Goal: Use online tool/utility

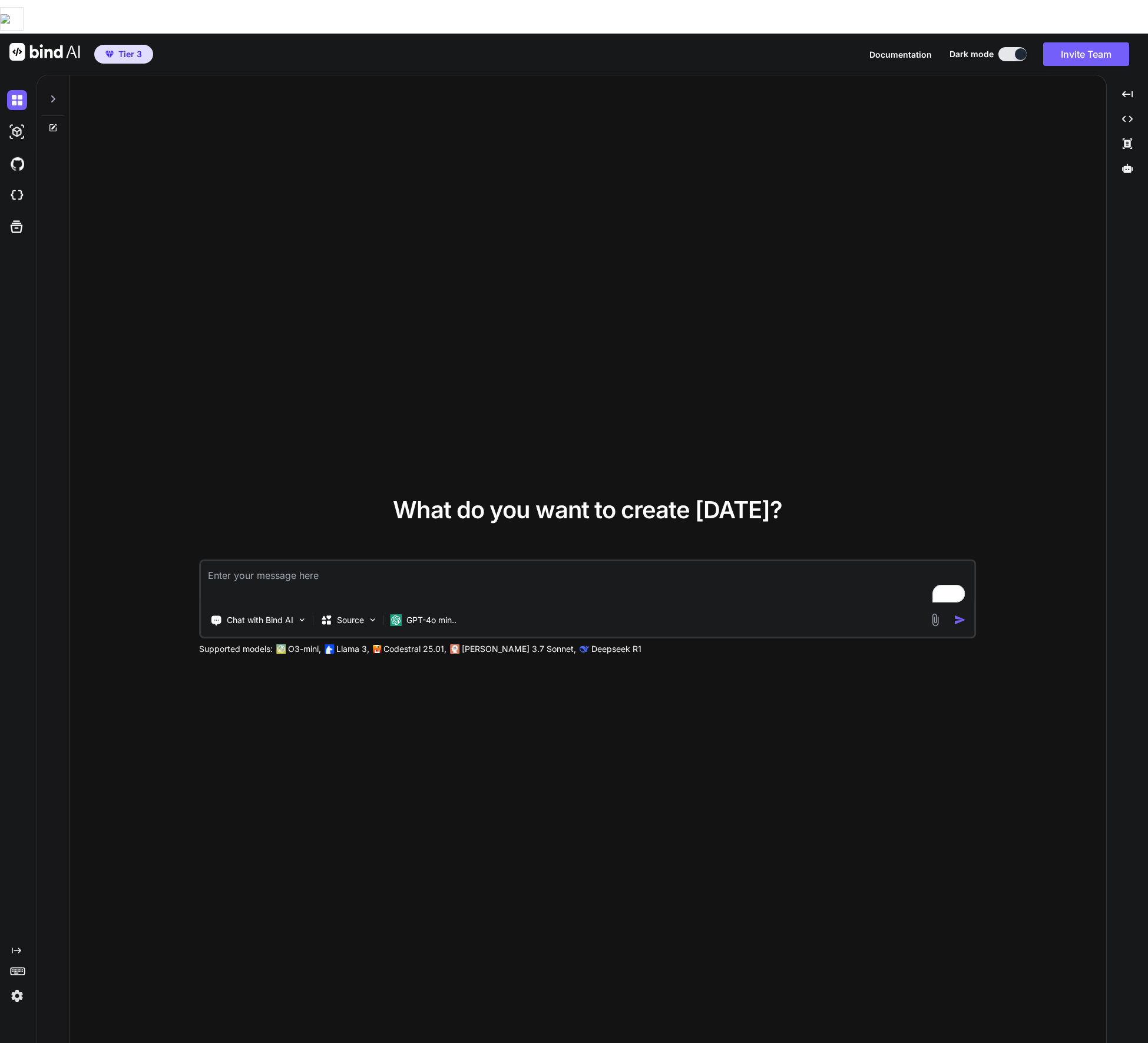
type textarea "x"
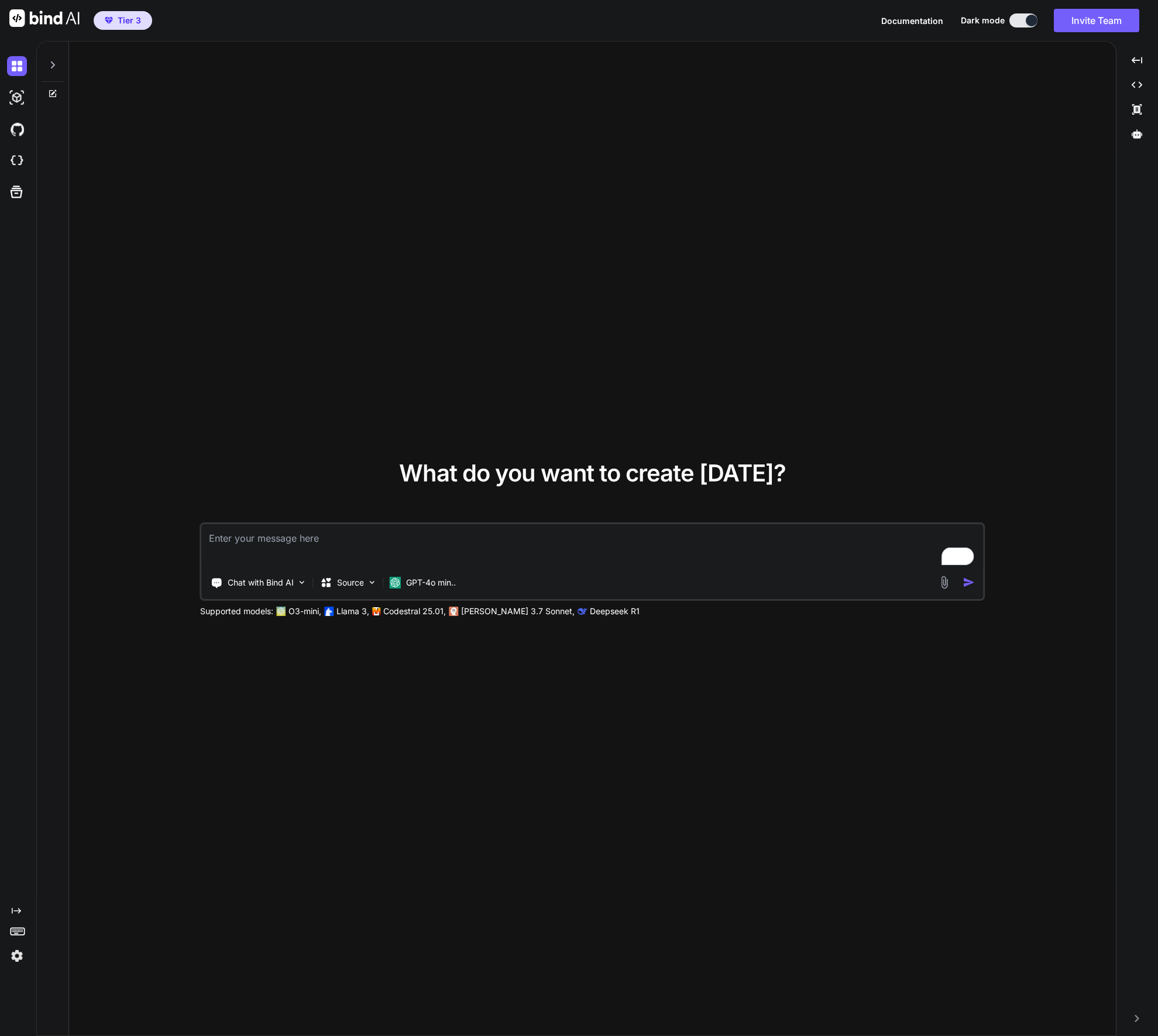
type textarea "x"
click at [24, 958] on img at bounding box center [16, 956] width 20 height 20
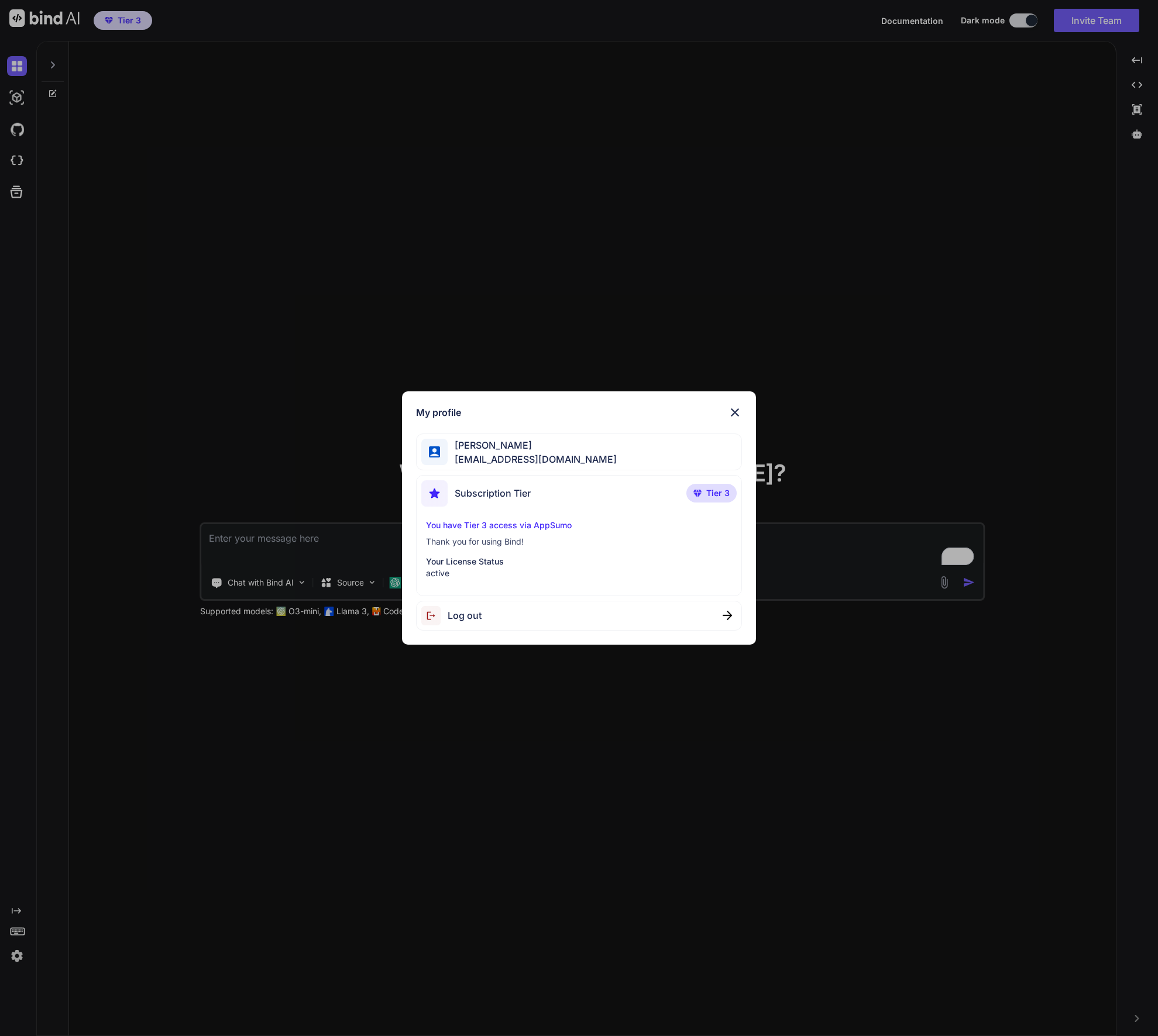
click at [739, 410] on img at bounding box center [735, 413] width 14 height 14
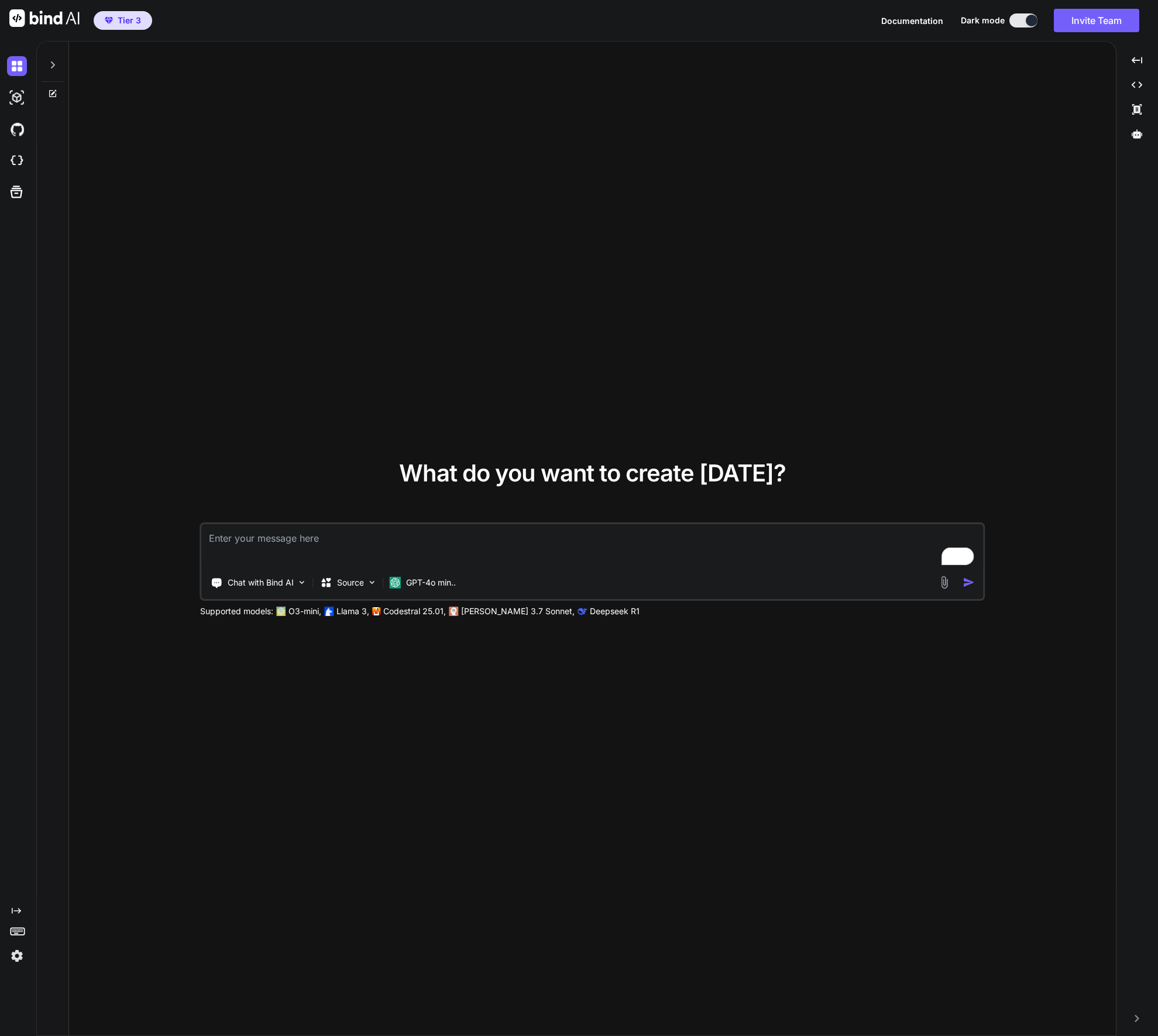
click at [18, 912] on icon at bounding box center [16, 910] width 9 height 5
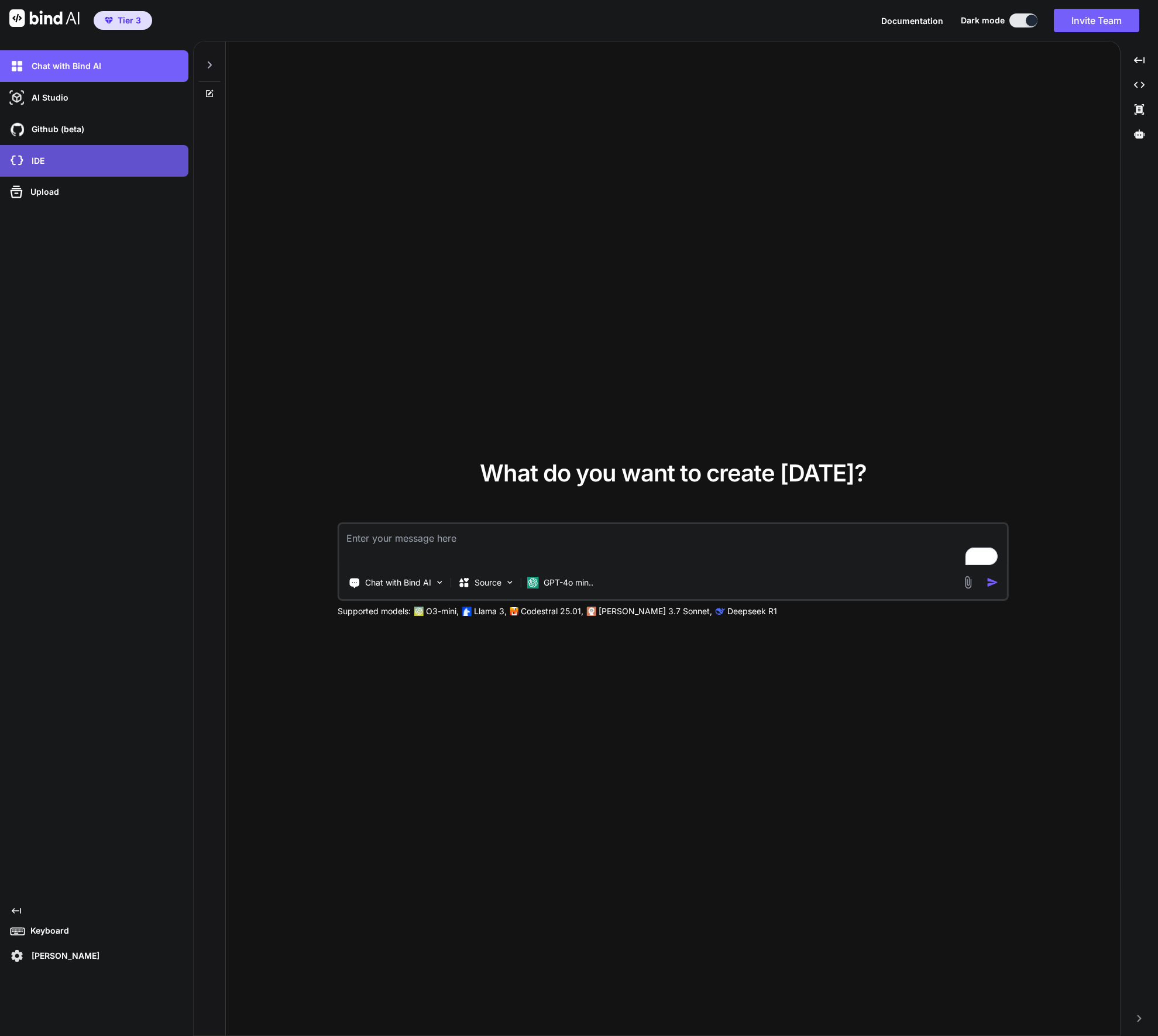
click at [64, 158] on div "IDE" at bounding box center [97, 160] width 181 height 20
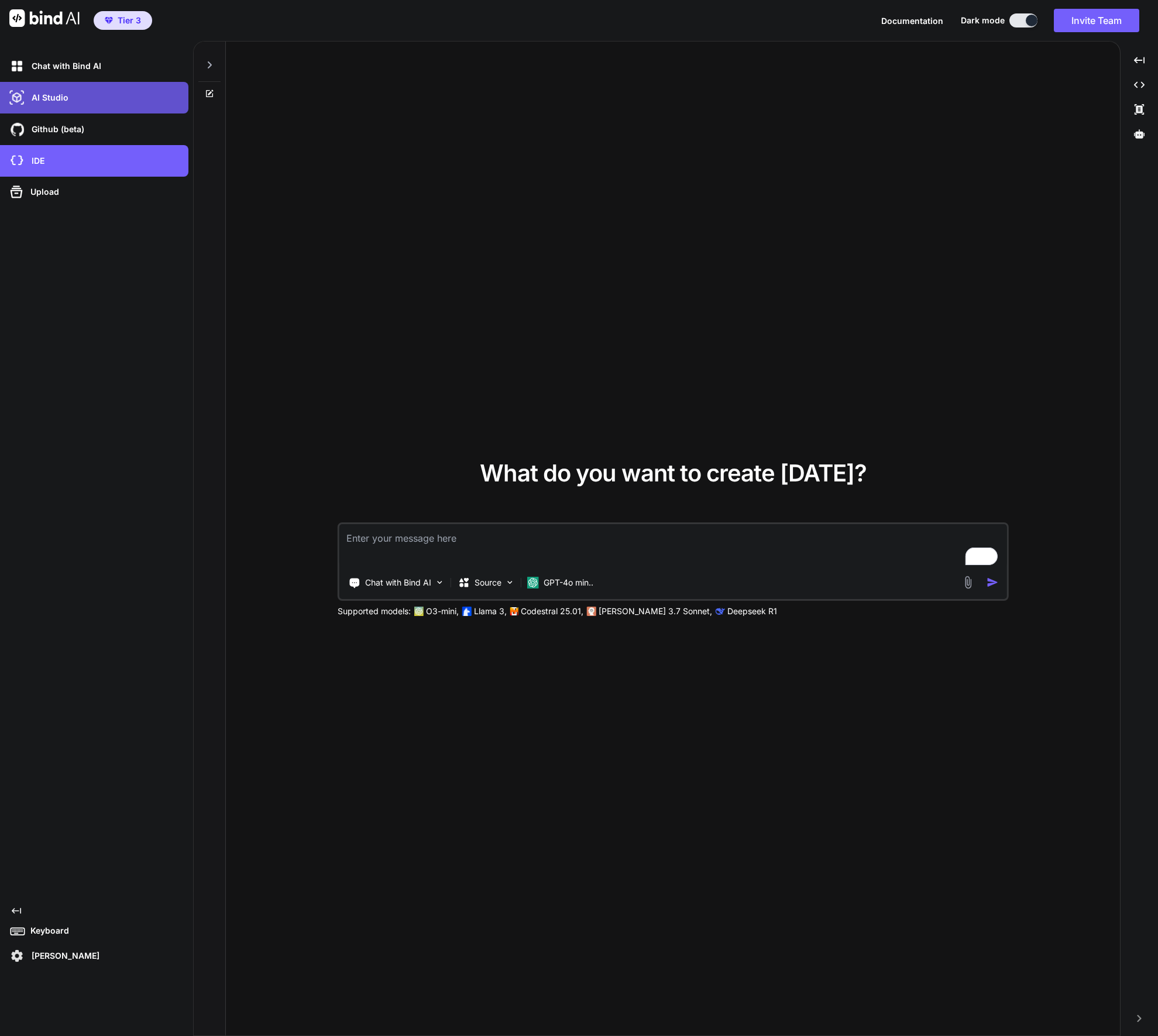
click at [60, 104] on div "AI Studio" at bounding box center [97, 97] width 181 height 20
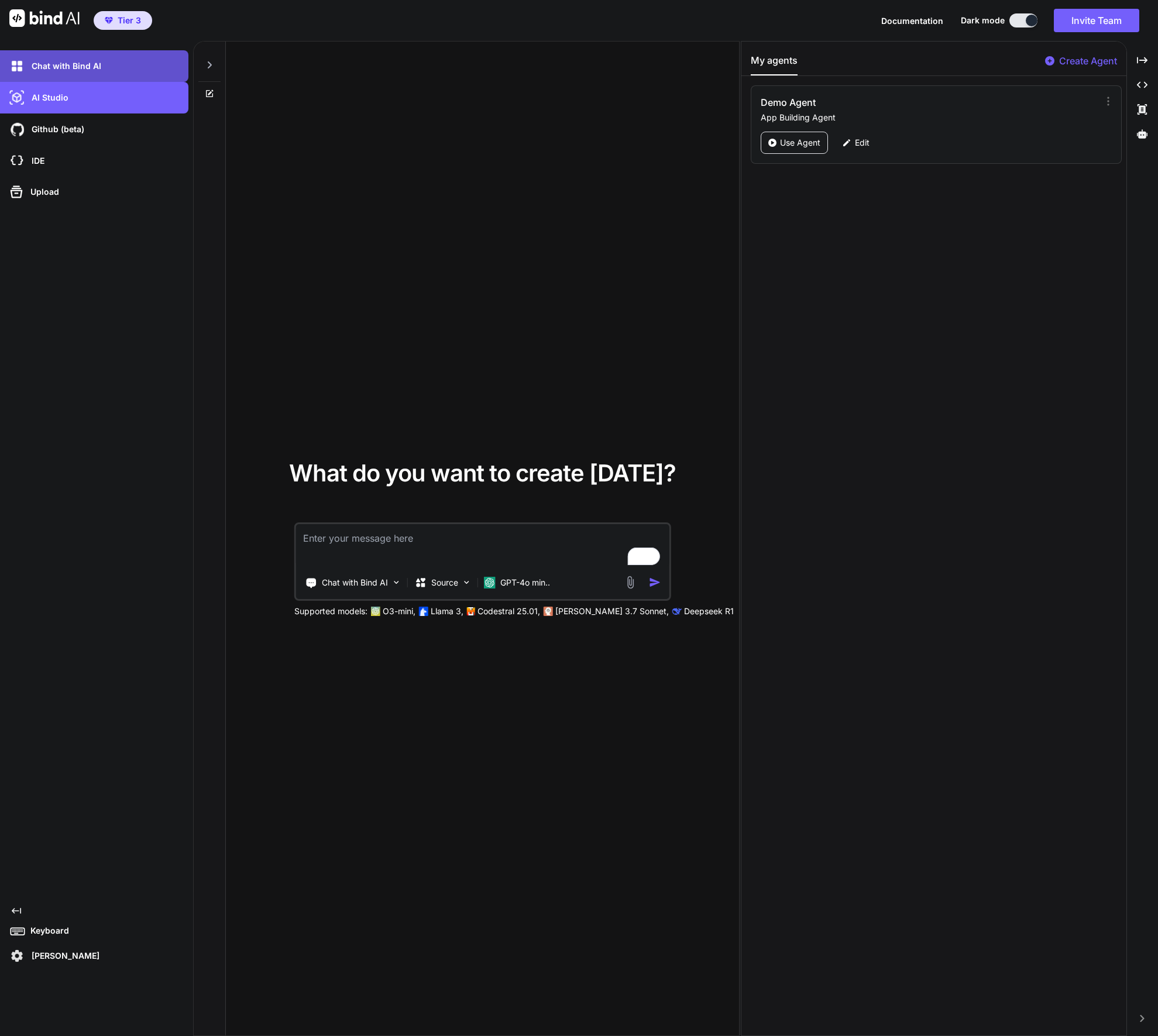
click at [65, 71] on p "Chat with Bind AI" at bounding box center [64, 66] width 75 height 12
